Goal: Information Seeking & Learning: Learn about a topic

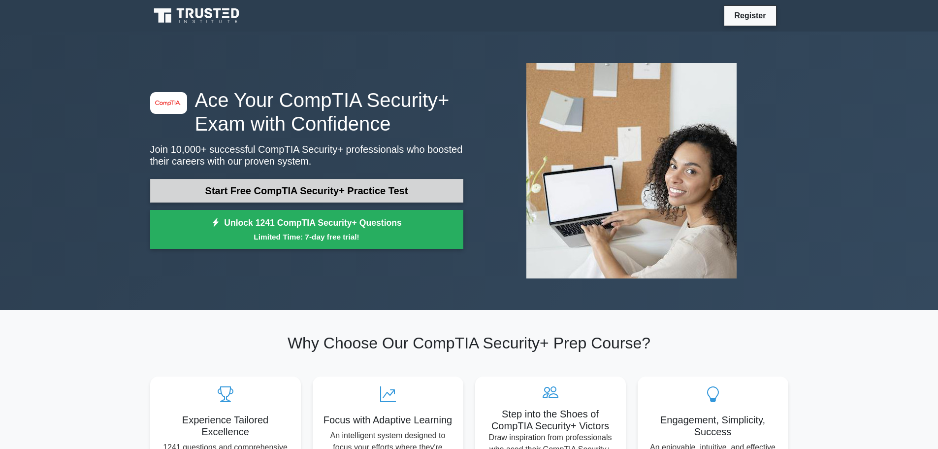
click at [363, 185] on link "Start Free CompTIA Security+ Practice Test" at bounding box center [306, 191] width 313 height 24
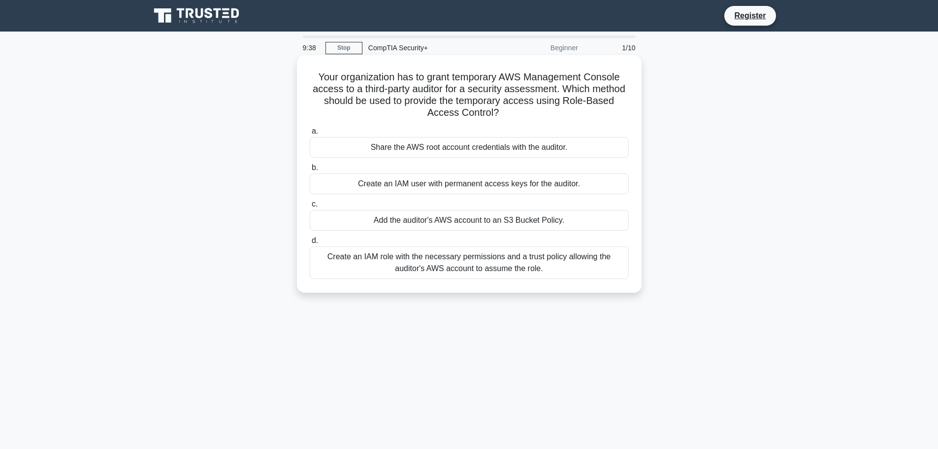
click at [567, 269] on div "Create an IAM role with the necessary permissions and a trust policy allowing t…" at bounding box center [469, 262] width 319 height 32
click at [310, 244] on input "d. Create an IAM role with the necessary permissions and a trust policy allowin…" at bounding box center [310, 240] width 0 height 6
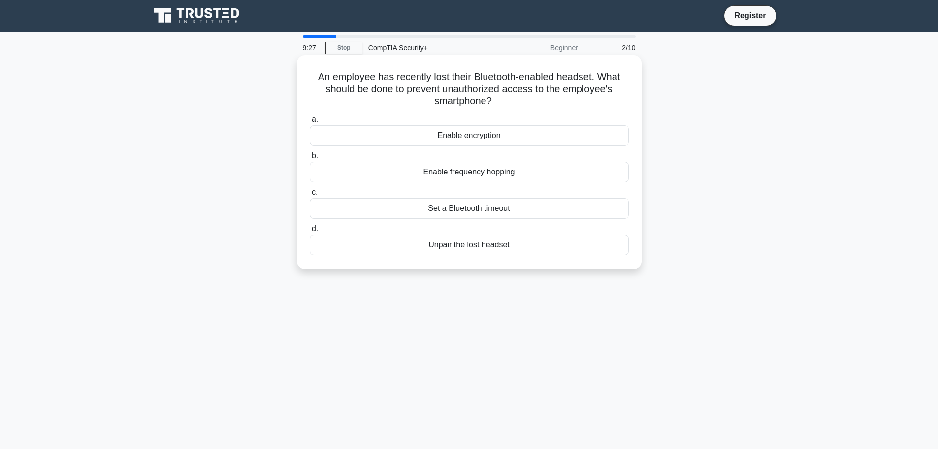
click at [512, 243] on div "Unpair the lost headset" at bounding box center [469, 244] width 319 height 21
click at [310, 232] on input "d. Unpair the lost headset" at bounding box center [310, 229] width 0 height 6
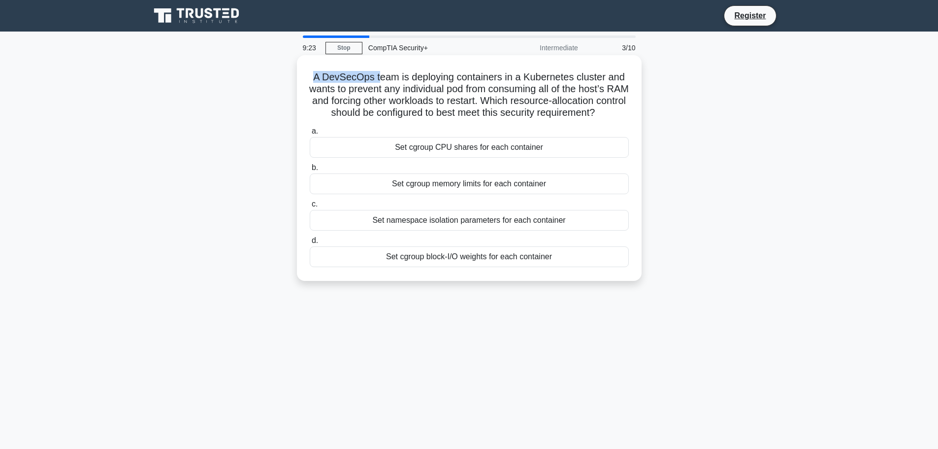
drag, startPoint x: 313, startPoint y: 76, endPoint x: 376, endPoint y: 77, distance: 63.0
click at [376, 77] on h5 "A DevSecOps team is deploying containers in a Kubernetes cluster and wants to p…" at bounding box center [469, 95] width 321 height 48
click at [383, 79] on h5 "A DevSecOps team is deploying containers in a Kubernetes cluster and wants to p…" at bounding box center [469, 95] width 321 height 48
drag, startPoint x: 372, startPoint y: 78, endPoint x: 402, endPoint y: 77, distance: 30.1
click at [402, 77] on h5 "A DevSecOps team is deploying containers in a Kubernetes cluster and wants to p…" at bounding box center [469, 95] width 321 height 48
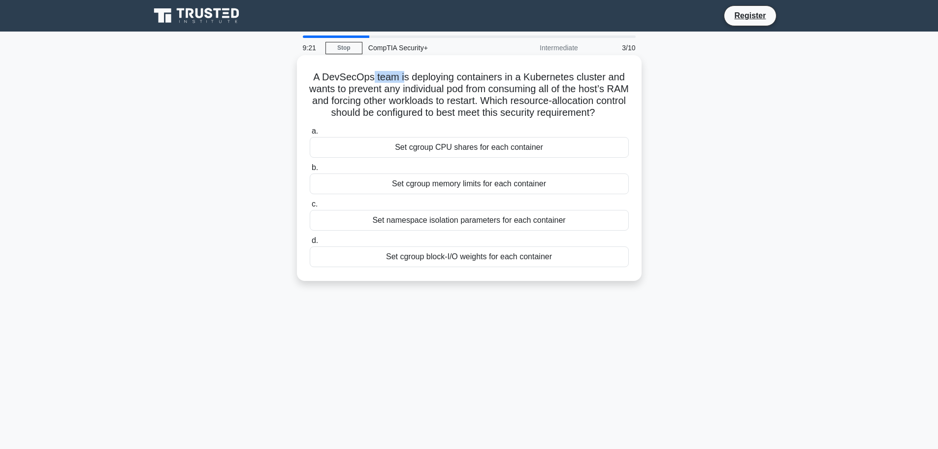
click at [402, 77] on h5 "A DevSecOps team is deploying containers in a Kubernetes cluster and wants to p…" at bounding box center [469, 95] width 321 height 48
click at [495, 194] on div "Set cgroup memory limits for each container" at bounding box center [469, 183] width 319 height 21
click at [310, 171] on input "b. Set cgroup memory limits for each container" at bounding box center [310, 167] width 0 height 6
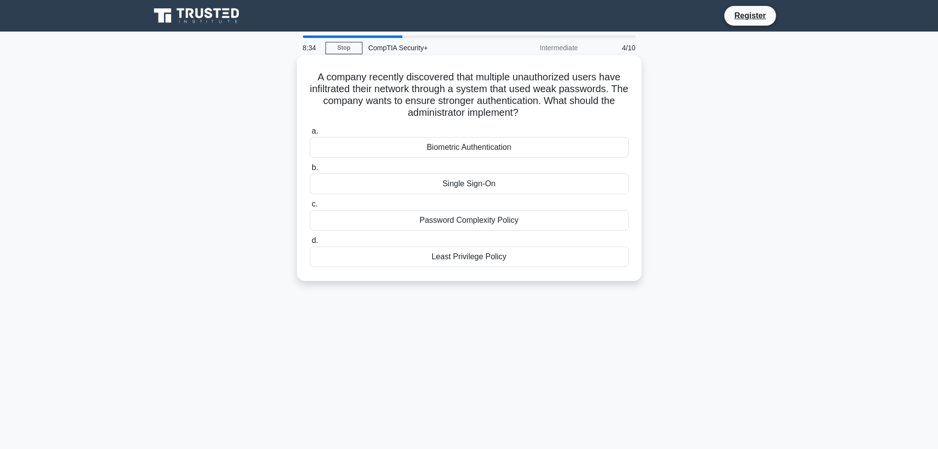
click at [517, 149] on div "Biometric Authentication" at bounding box center [469, 147] width 319 height 21
click at [310, 134] on input "a. Biometric Authentication" at bounding box center [310, 131] width 0 height 6
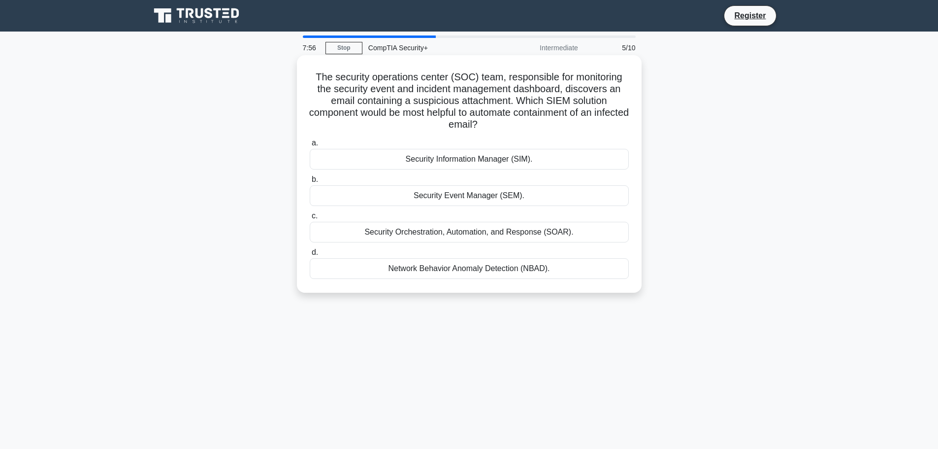
click at [552, 233] on div "Security Orchestration, Automation, and Response (SOAR)." at bounding box center [469, 232] width 319 height 21
click at [310, 219] on input "c. Security Orchestration, Automation, and Response (SOAR)." at bounding box center [310, 216] width 0 height 6
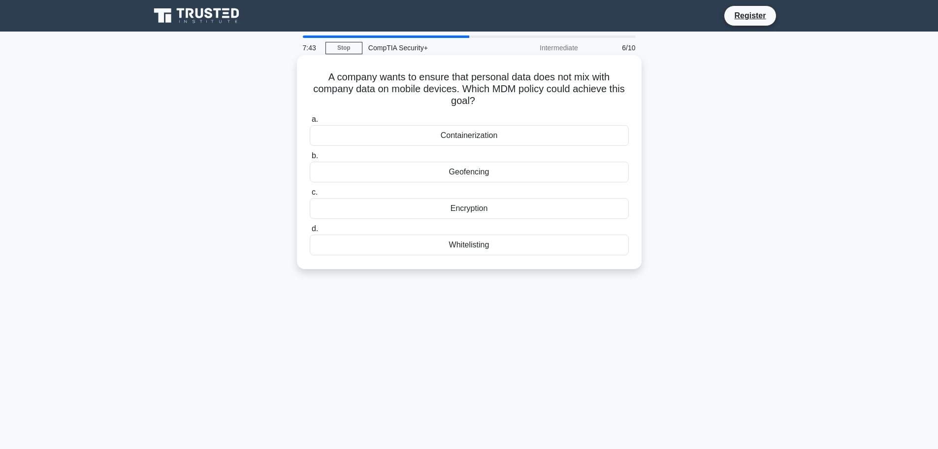
click at [523, 135] on div "Containerization" at bounding box center [469, 135] width 319 height 21
click at [310, 123] on input "a. Containerization" at bounding box center [310, 119] width 0 height 6
click at [528, 208] on div "Rogue access point detection" at bounding box center [469, 208] width 319 height 21
click at [310, 195] on input "c. Rogue access point detection" at bounding box center [310, 192] width 0 height 6
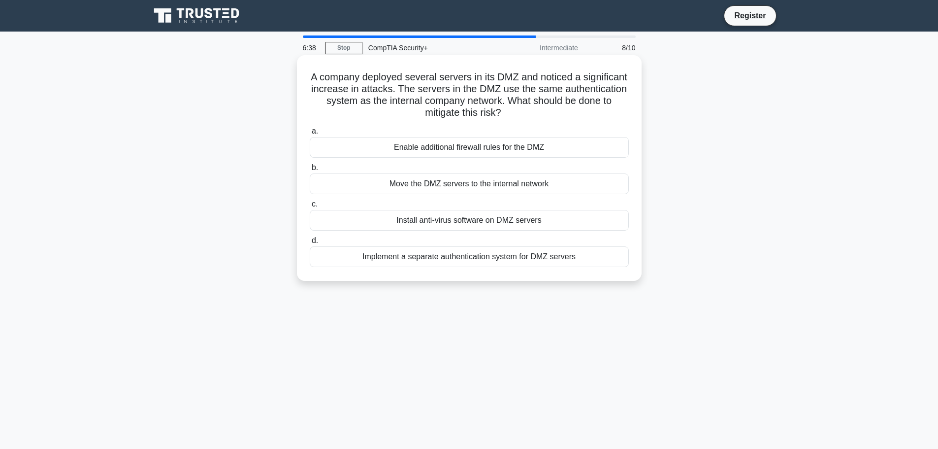
click at [488, 259] on div "Implement a separate authentication system for DMZ servers" at bounding box center [469, 256] width 319 height 21
click at [310, 244] on input "d. Implement a separate authentication system for DMZ servers" at bounding box center [310, 240] width 0 height 6
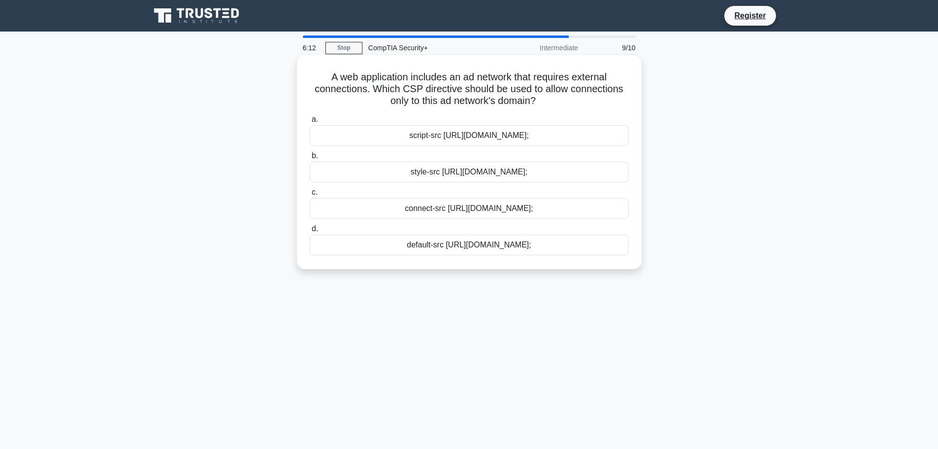
click at [544, 207] on div "connect-src [URL][DOMAIN_NAME];" at bounding box center [469, 208] width 319 height 21
click at [310, 195] on input "c. connect-src [URL][DOMAIN_NAME];" at bounding box center [310, 192] width 0 height 6
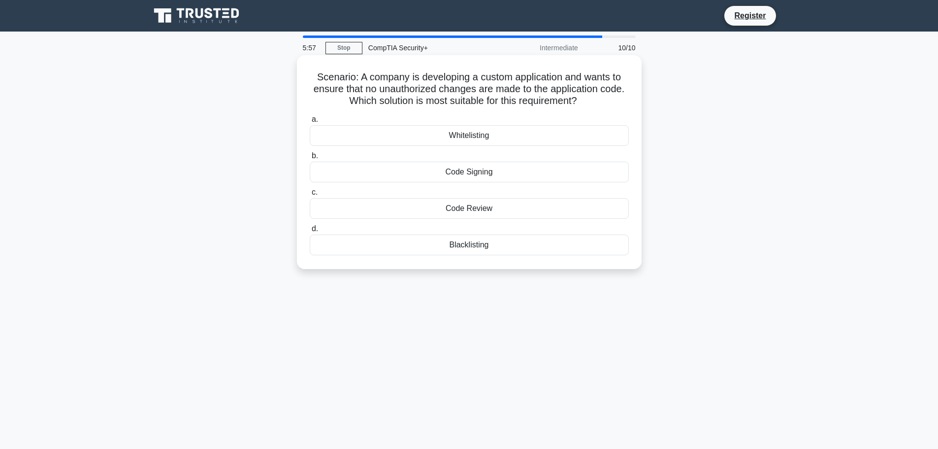
click at [552, 172] on div "Code Signing" at bounding box center [469, 171] width 319 height 21
click at [310, 159] on input "b. Code Signing" at bounding box center [310, 156] width 0 height 6
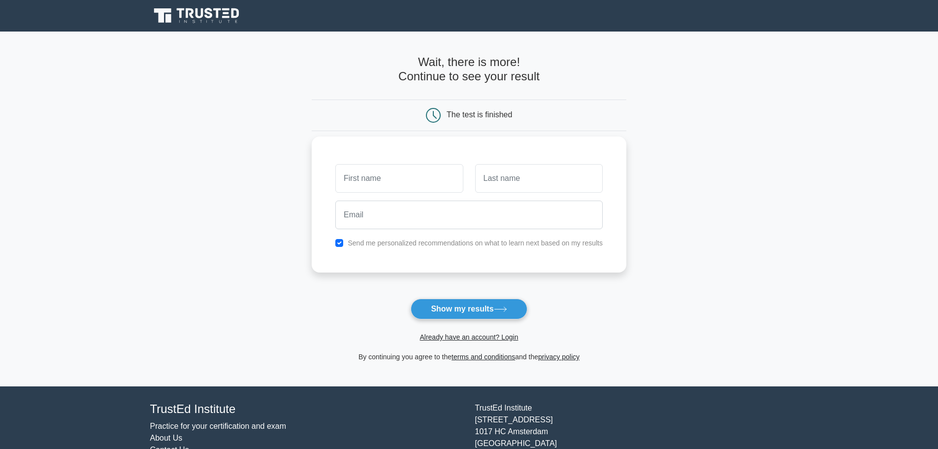
click at [416, 173] on input "text" at bounding box center [399, 178] width 128 height 29
click at [414, 176] on input "text" at bounding box center [399, 178] width 128 height 29
type input "luis"
click at [548, 170] on input "text" at bounding box center [539, 178] width 128 height 29
type input "dorado"
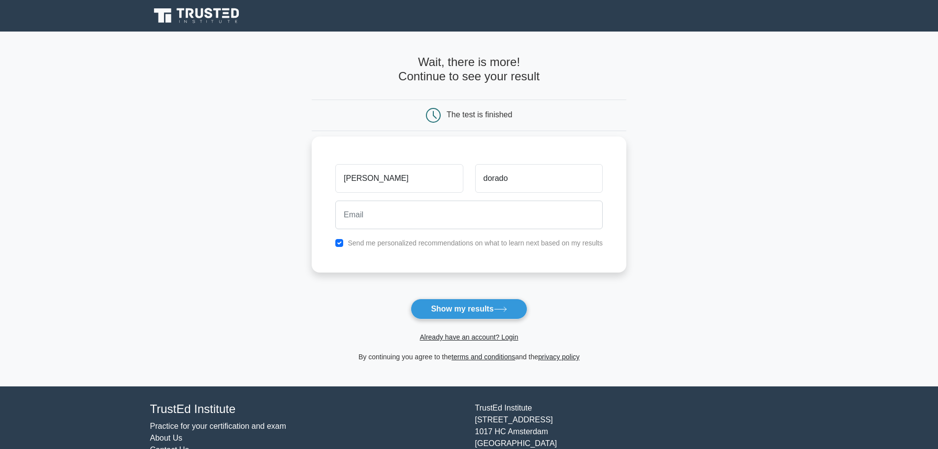
click at [550, 240] on label "Send me personalized recommendations on what to learn next based on my results" at bounding box center [475, 243] width 255 height 8
click at [402, 240] on label "Send me personalized recommendations on what to learn next based on my results" at bounding box center [475, 243] width 255 height 8
click at [340, 242] on input "checkbox" at bounding box center [339, 243] width 8 height 8
checkbox input "false"
click at [362, 216] on input "email" at bounding box center [468, 214] width 267 height 29
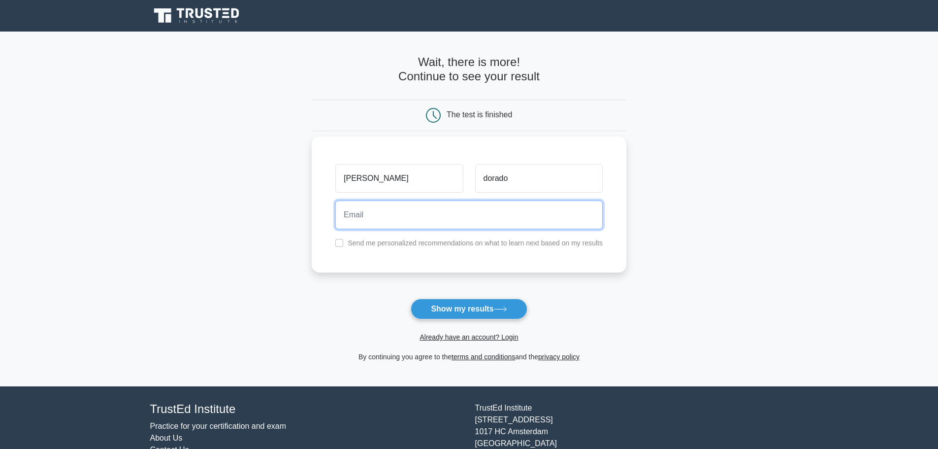
type input "leondorado04@gmail.com"
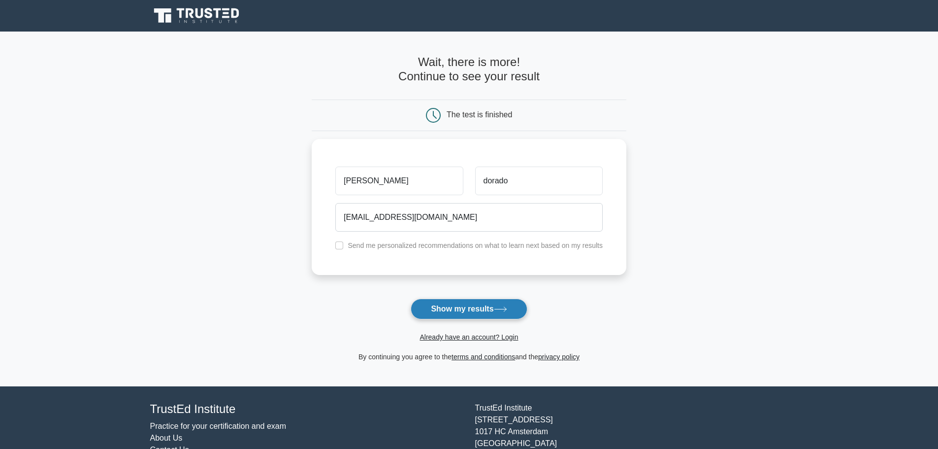
click at [476, 309] on button "Show my results" at bounding box center [469, 308] width 116 height 21
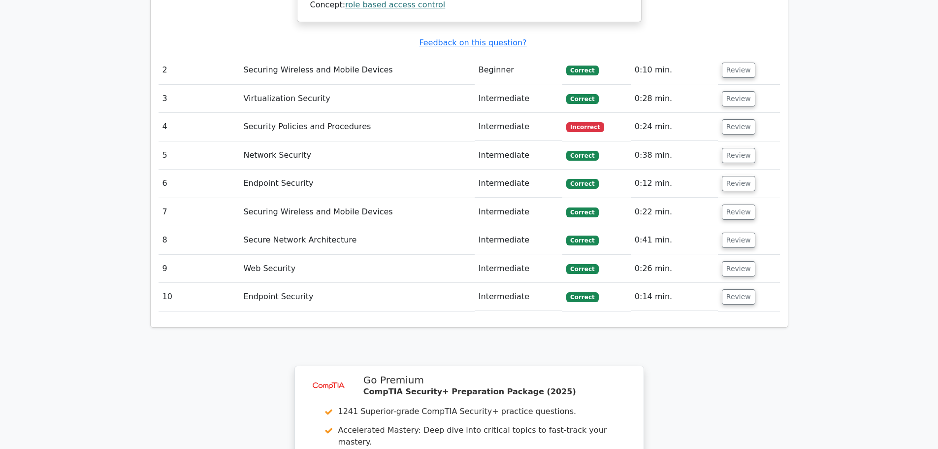
scroll to position [1132, 0]
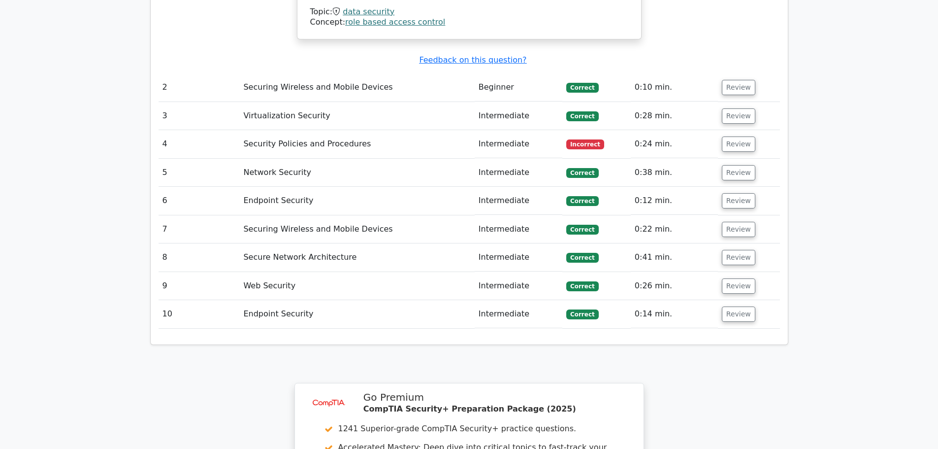
drag, startPoint x: 365, startPoint y: 125, endPoint x: 482, endPoint y: 123, distance: 117.2
click at [364, 130] on td "Security Policies and Procedures" at bounding box center [356, 144] width 235 height 28
click at [724, 136] on button "Review" at bounding box center [738, 143] width 33 height 15
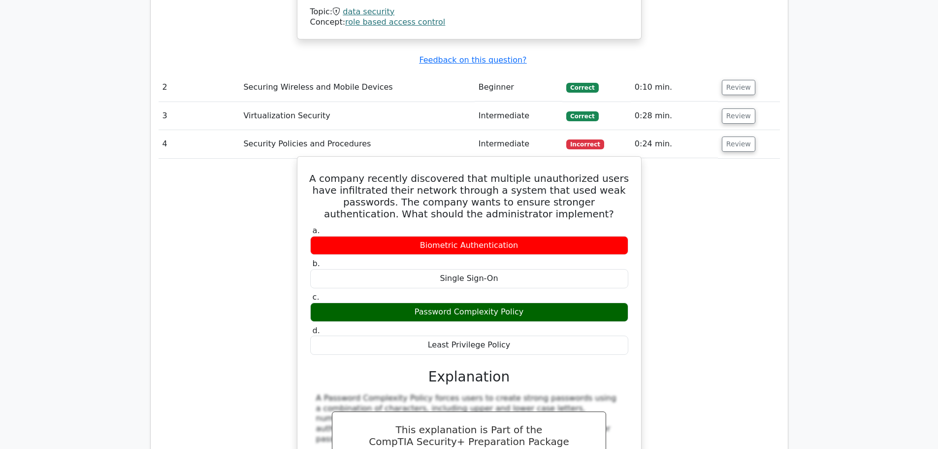
drag, startPoint x: 534, startPoint y: 285, endPoint x: 426, endPoint y: 270, distance: 108.8
click at [426, 292] on label "c. Password Complexity Policy" at bounding box center [469, 307] width 318 height 30
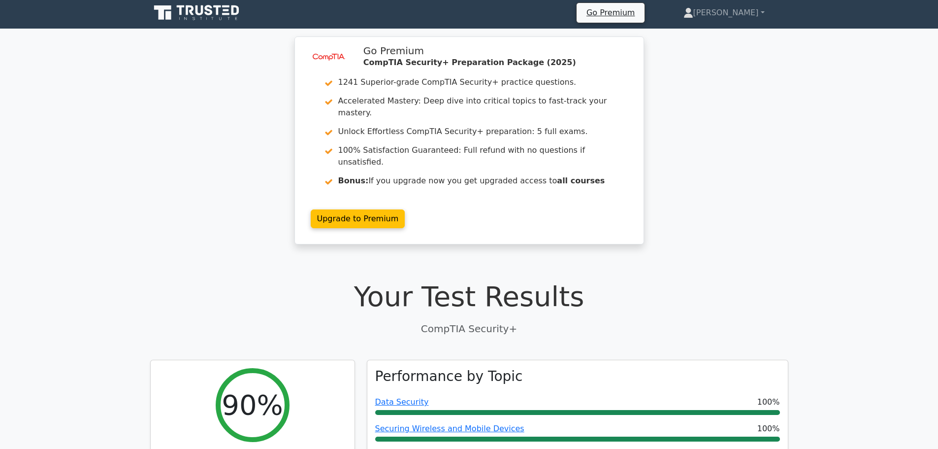
scroll to position [0, 0]
